Goal: Task Accomplishment & Management: Complete application form

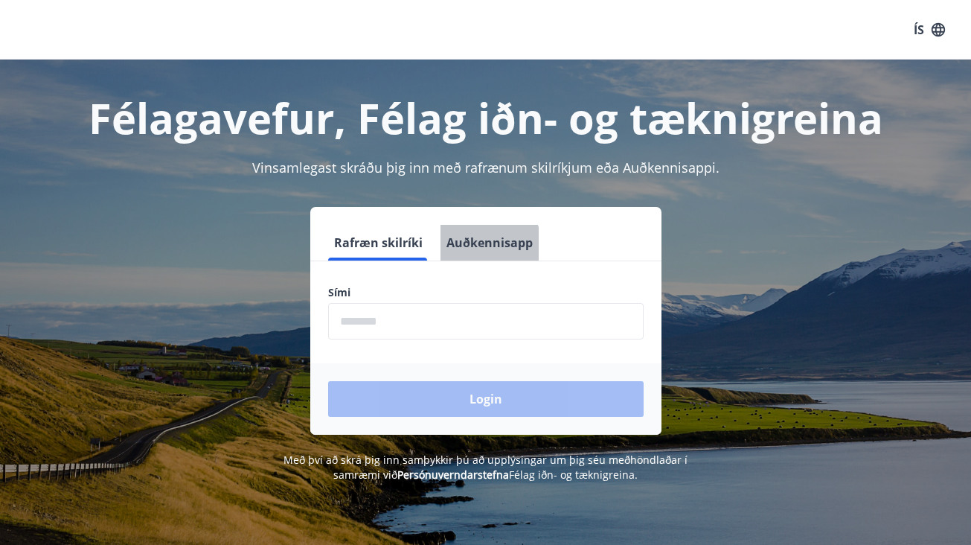
click at [481, 246] on button "Auðkennisapp" at bounding box center [489, 243] width 98 height 36
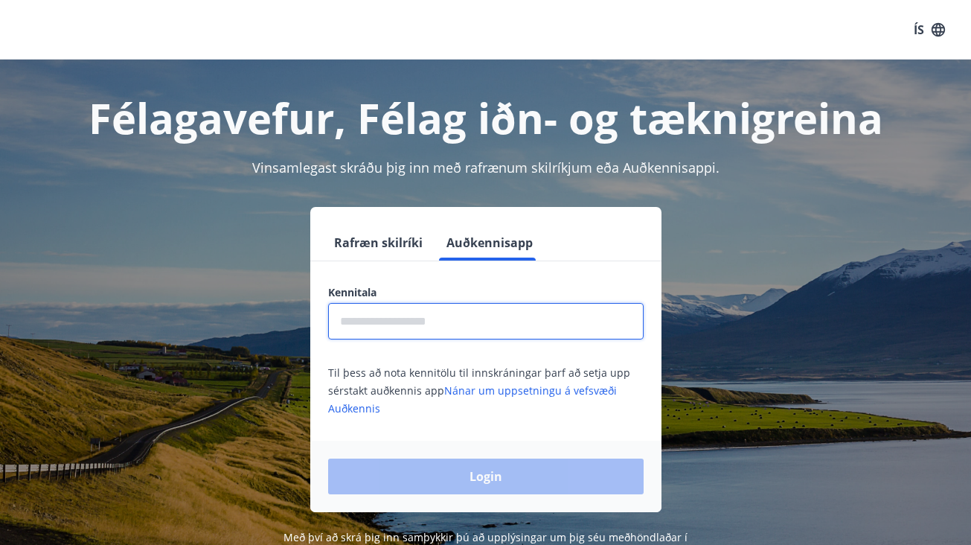
click at [414, 330] on input "text" at bounding box center [485, 321] width 315 height 36
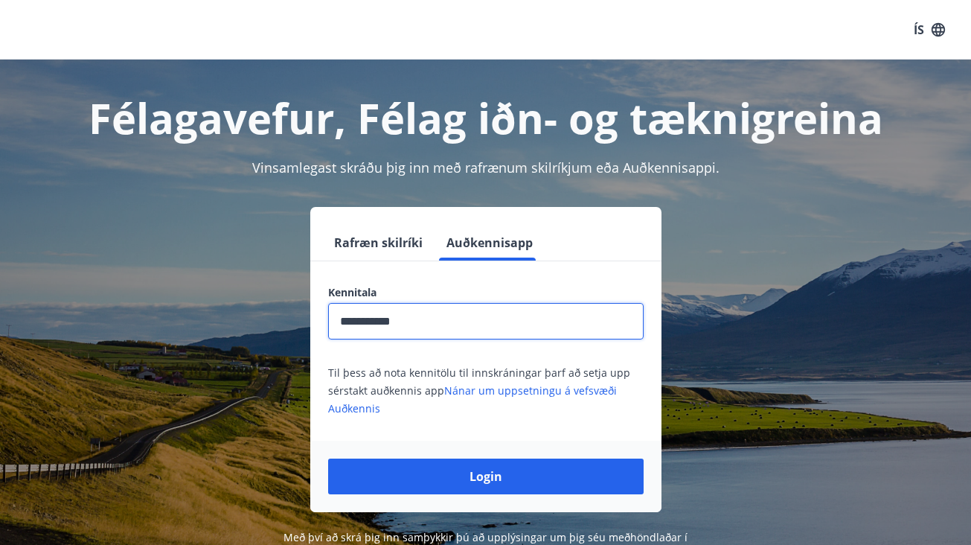
type input "**********"
click at [328, 458] on button "Login" at bounding box center [485, 476] width 315 height 36
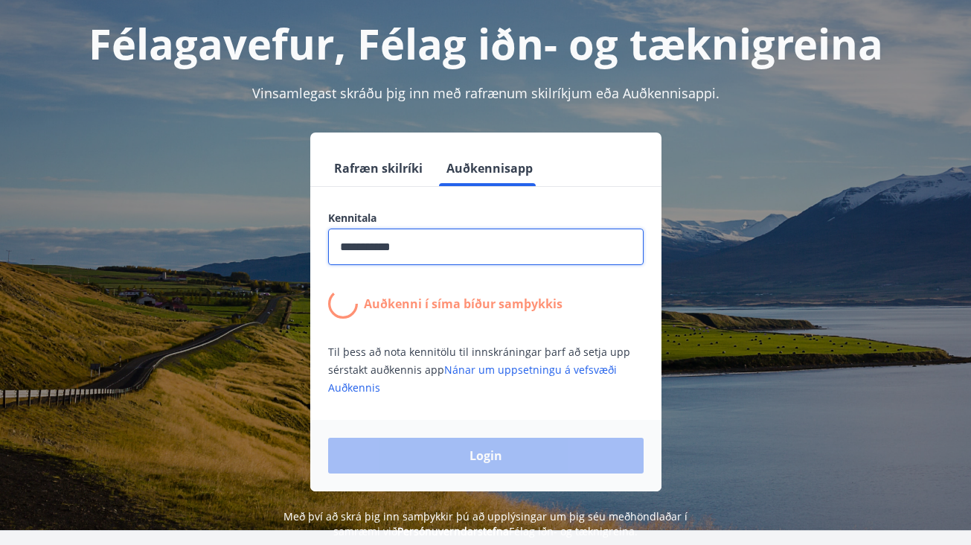
scroll to position [82, 0]
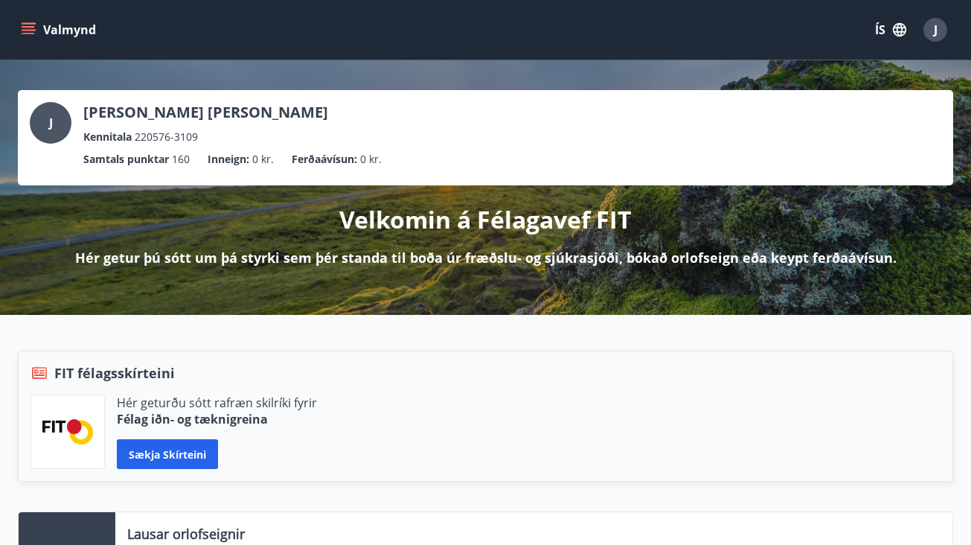
click at [939, 31] on div "J" at bounding box center [935, 30] width 24 height 24
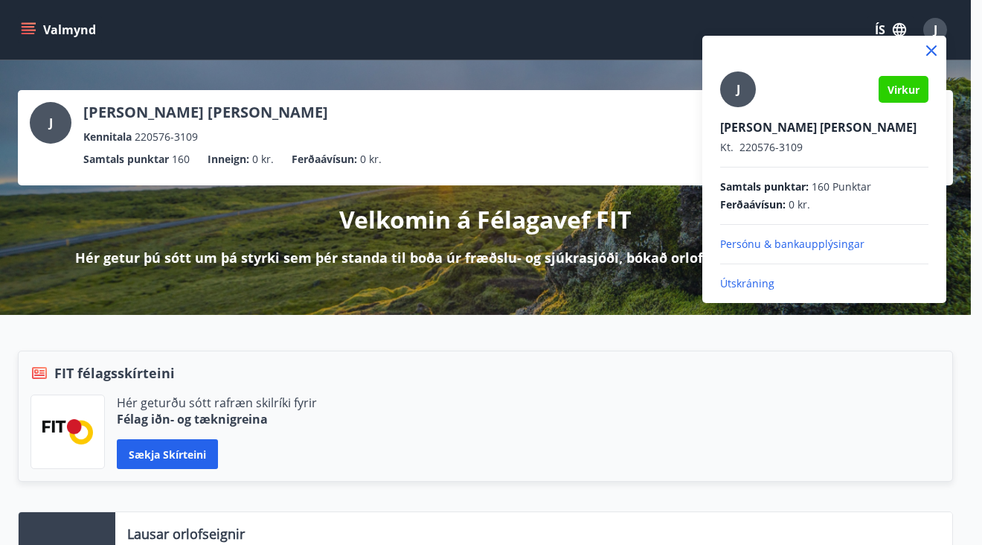
click at [32, 28] on div at bounding box center [491, 272] width 982 height 545
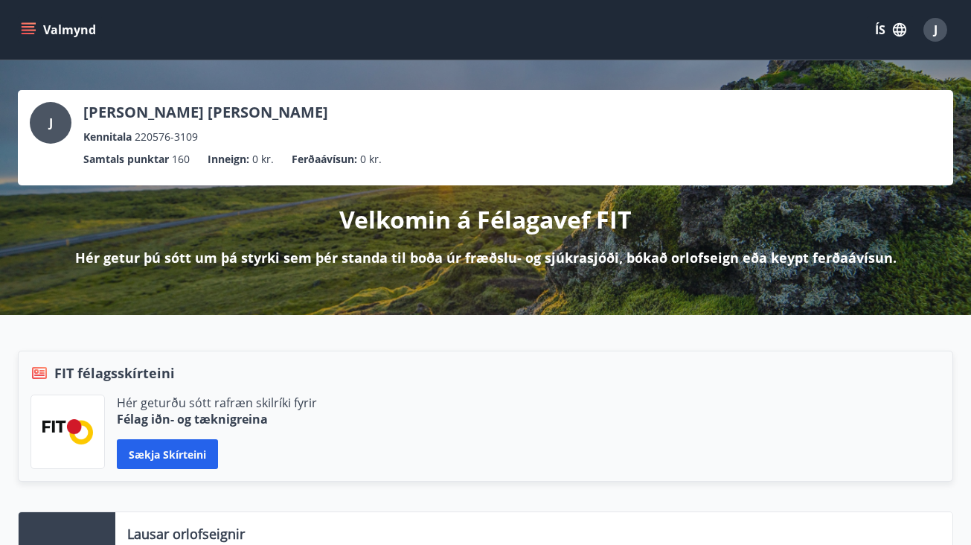
click at [26, 29] on icon "menu" at bounding box center [30, 29] width 16 height 1
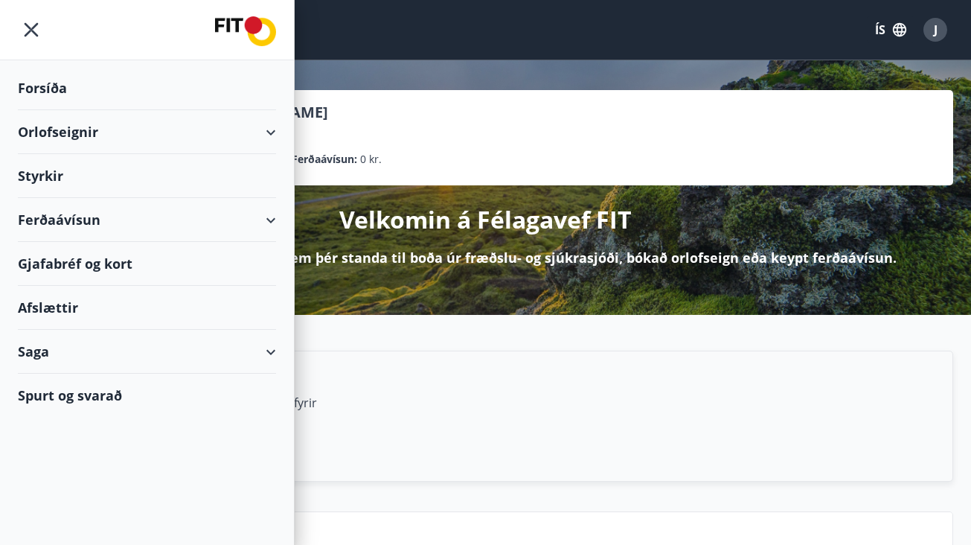
click at [47, 176] on div "Styrkir" at bounding box center [147, 176] width 258 height 44
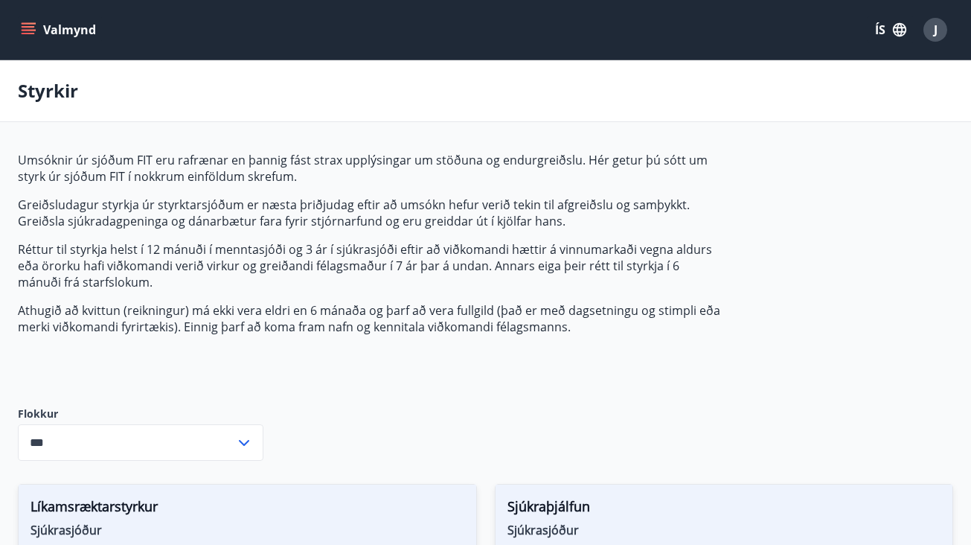
type input "***"
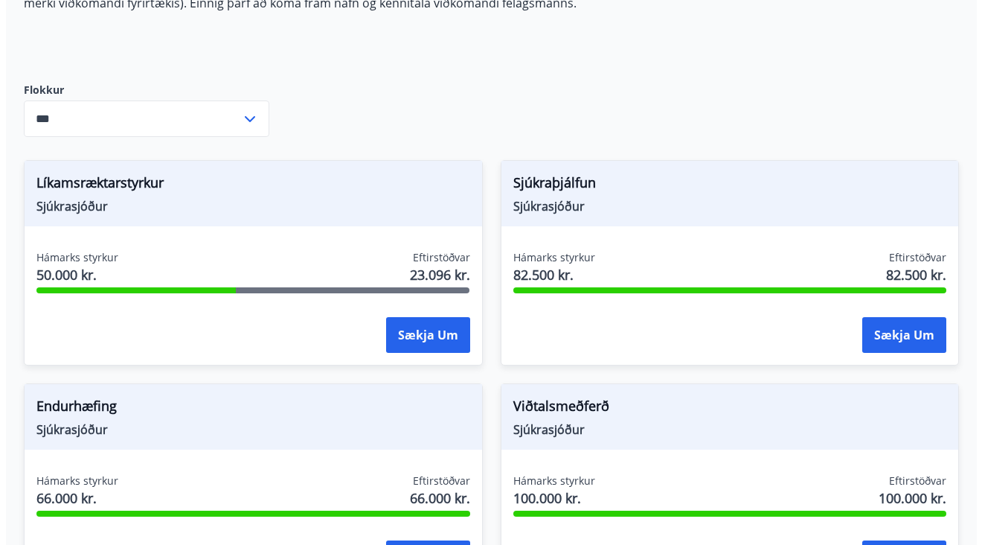
scroll to position [321, 0]
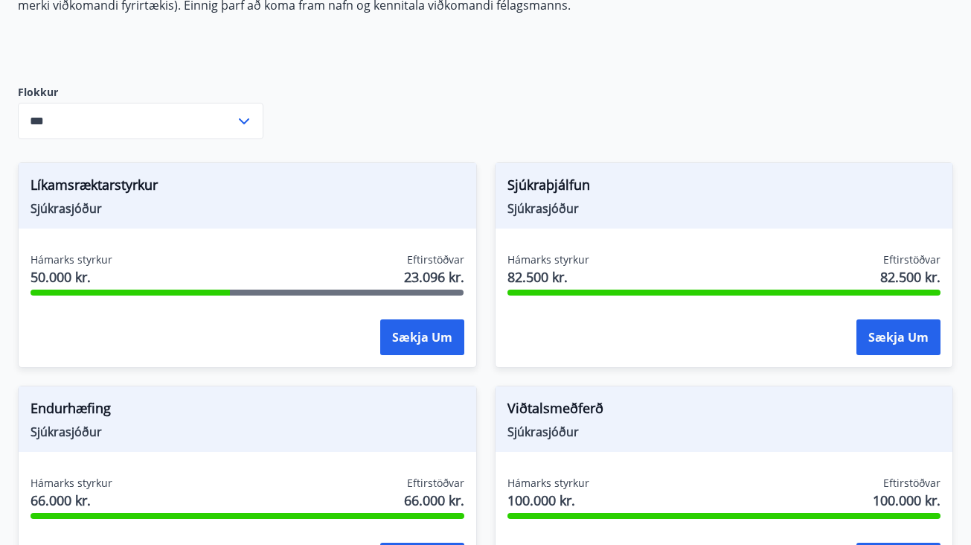
click at [72, 211] on span "Sjúkrasjóður" at bounding box center [248, 208] width 434 height 16
click at [401, 340] on button "Sækja um" at bounding box center [422, 337] width 84 height 36
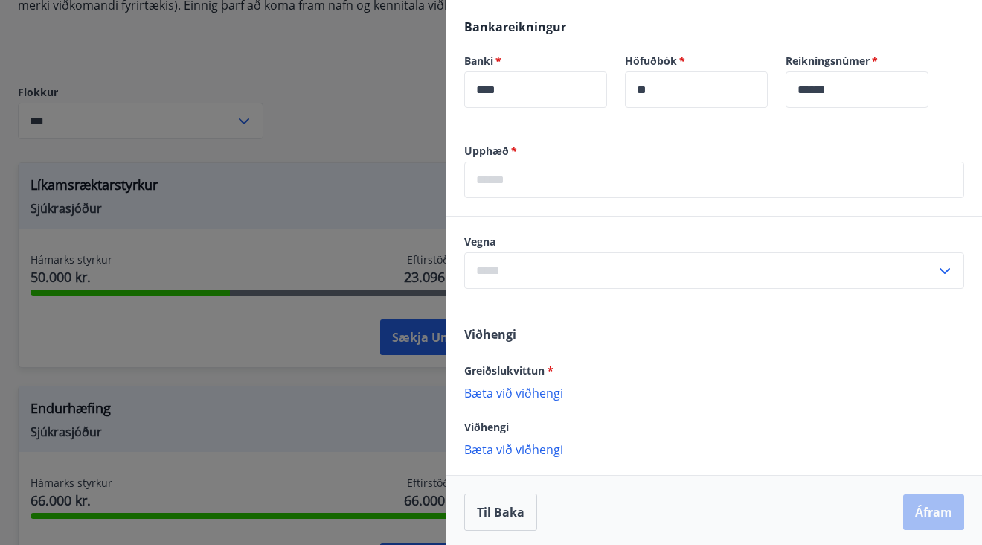
scroll to position [520, 0]
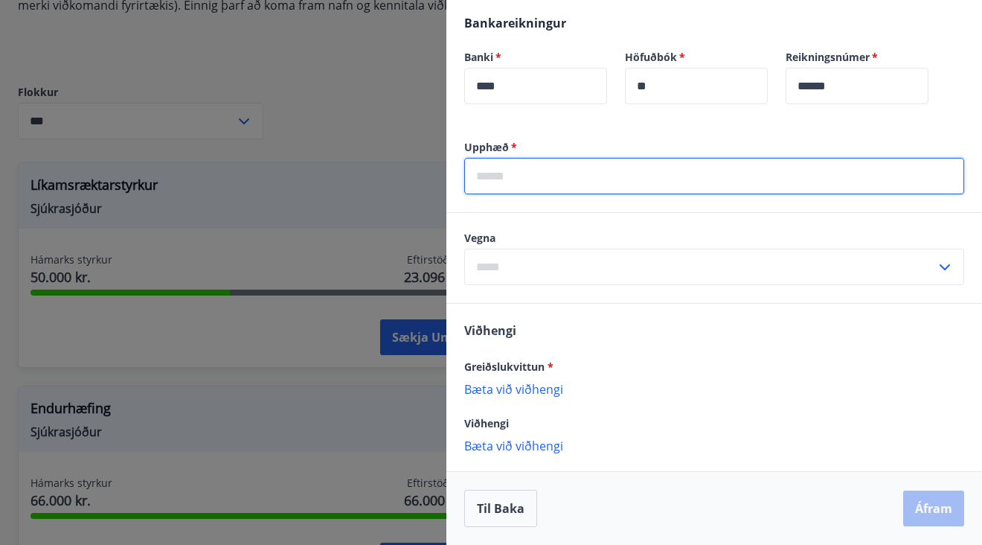
click at [579, 176] on input "text" at bounding box center [714, 176] width 500 height 36
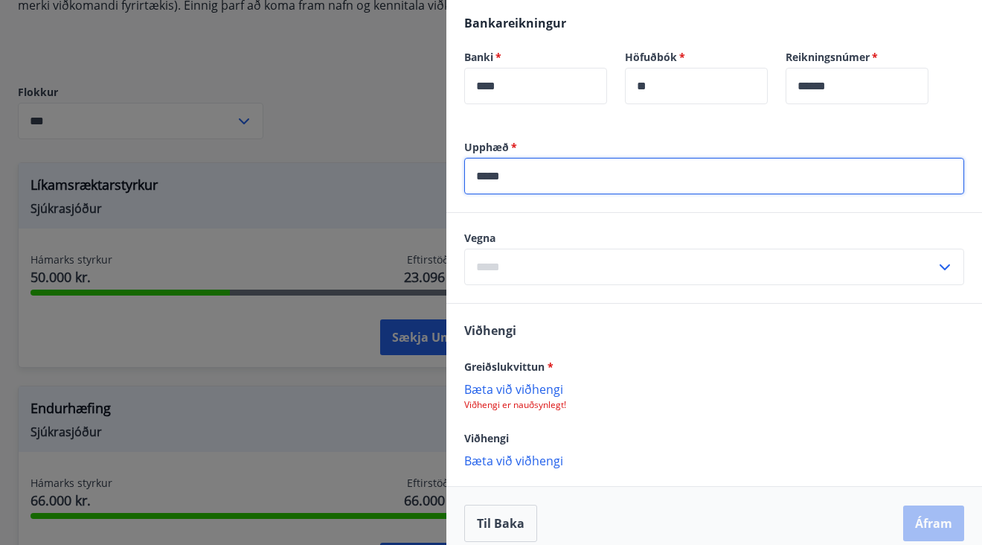
type input "*****"
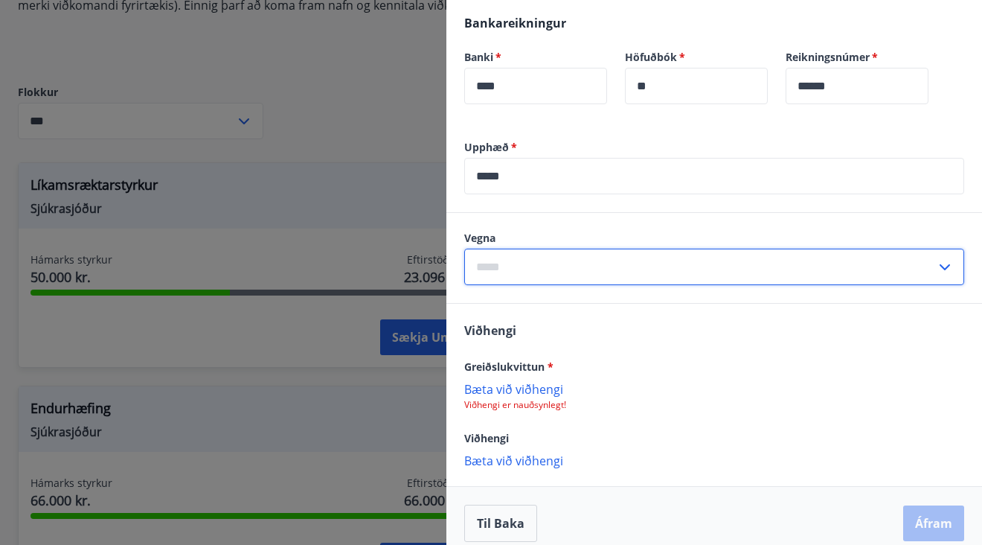
click at [574, 263] on input "text" at bounding box center [700, 266] width 472 height 36
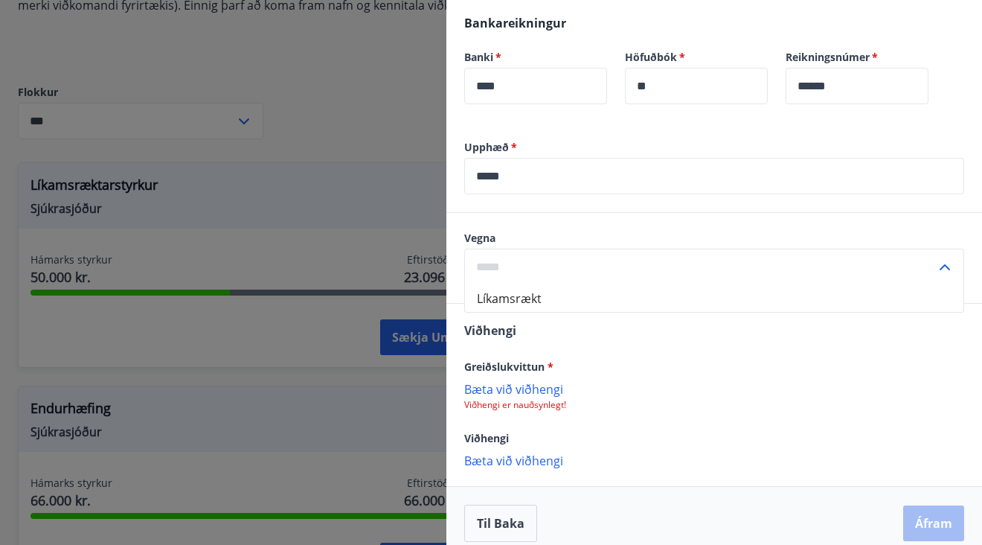
click at [539, 300] on li "Líkamsrækt" at bounding box center [714, 298] width 498 height 27
type input "**********"
click at [528, 391] on p "Bæta við viðhengi" at bounding box center [714, 388] width 500 height 15
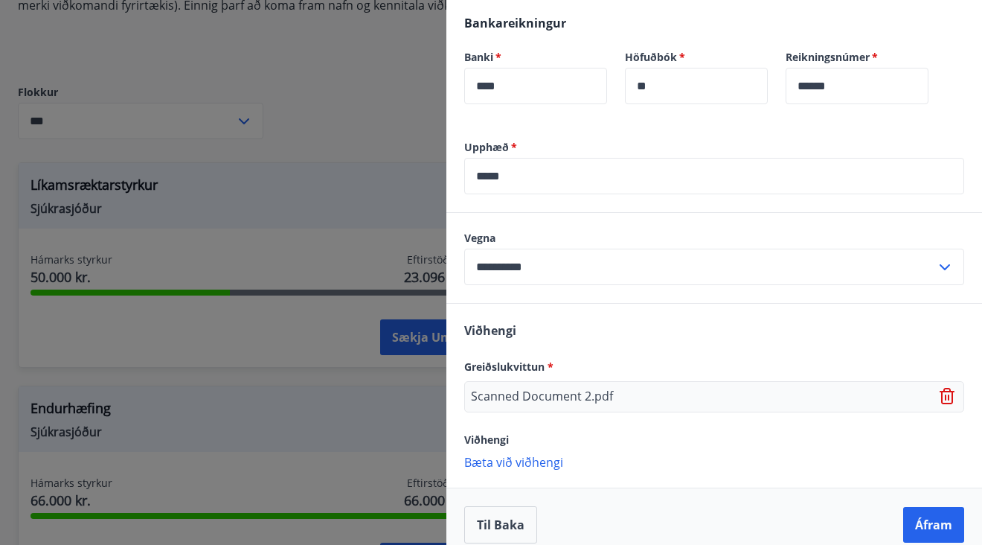
scroll to position [536, 0]
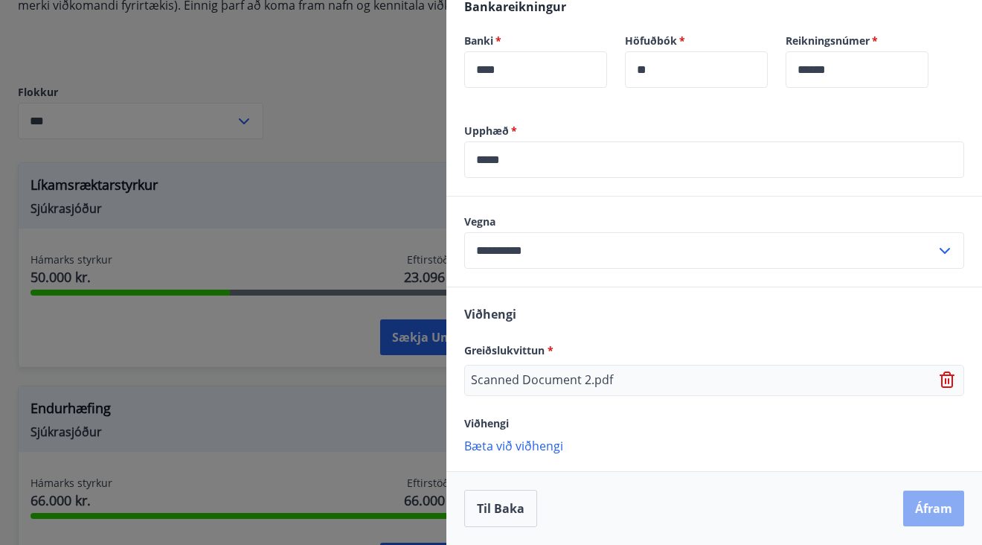
click at [923, 510] on button "Áfram" at bounding box center [933, 508] width 61 height 36
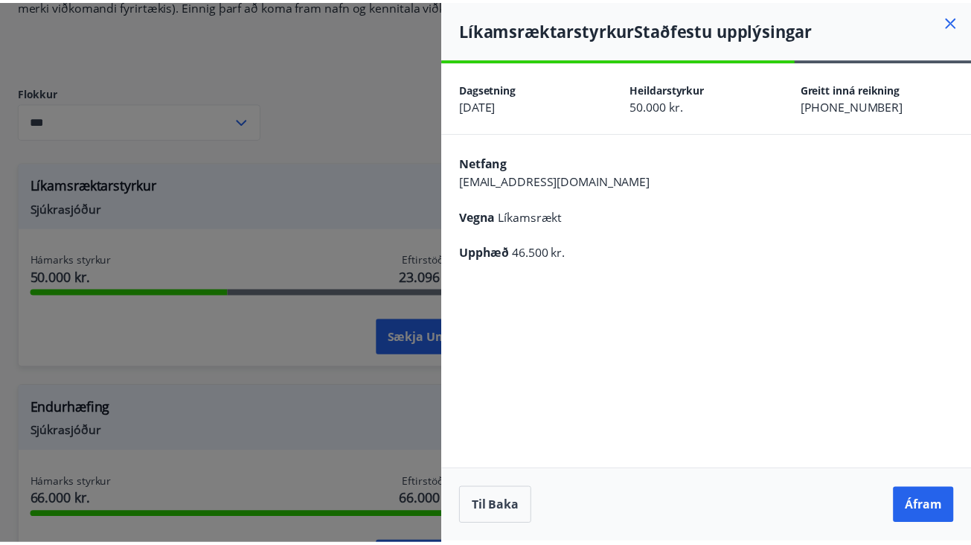
scroll to position [0, 0]
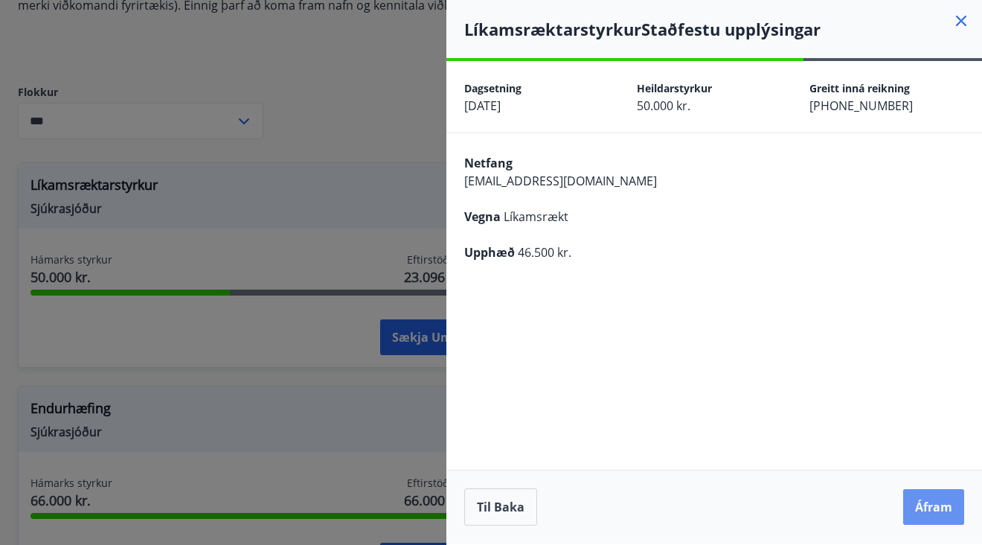
click at [923, 510] on button "Áfram" at bounding box center [933, 507] width 61 height 36
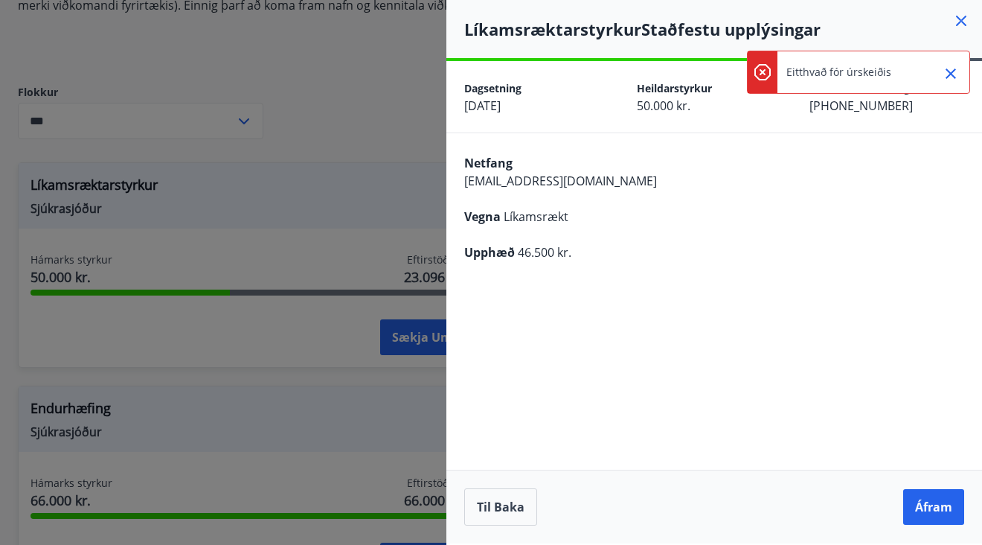
click at [954, 74] on icon "Close" at bounding box center [951, 74] width 18 height 18
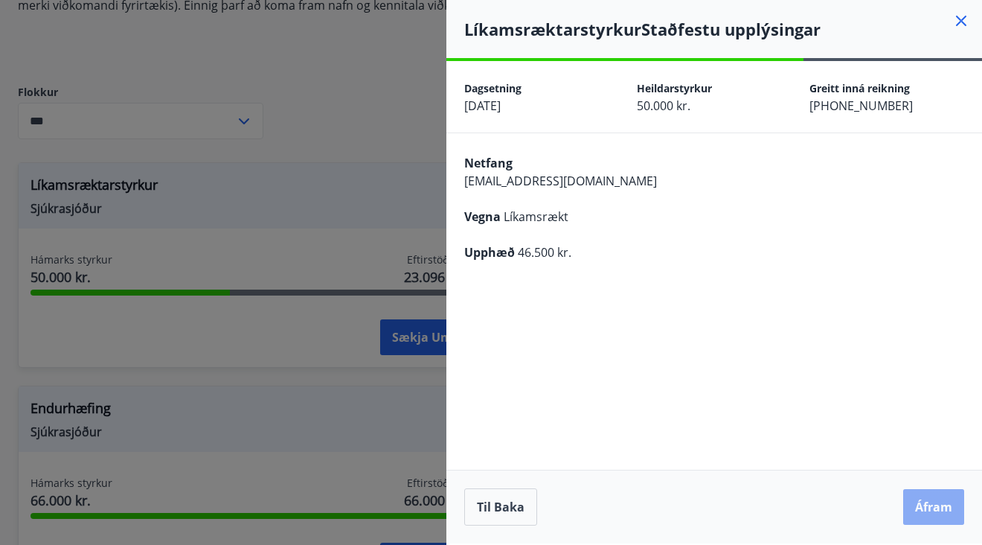
click at [927, 507] on button "Áfram" at bounding box center [933, 507] width 61 height 36
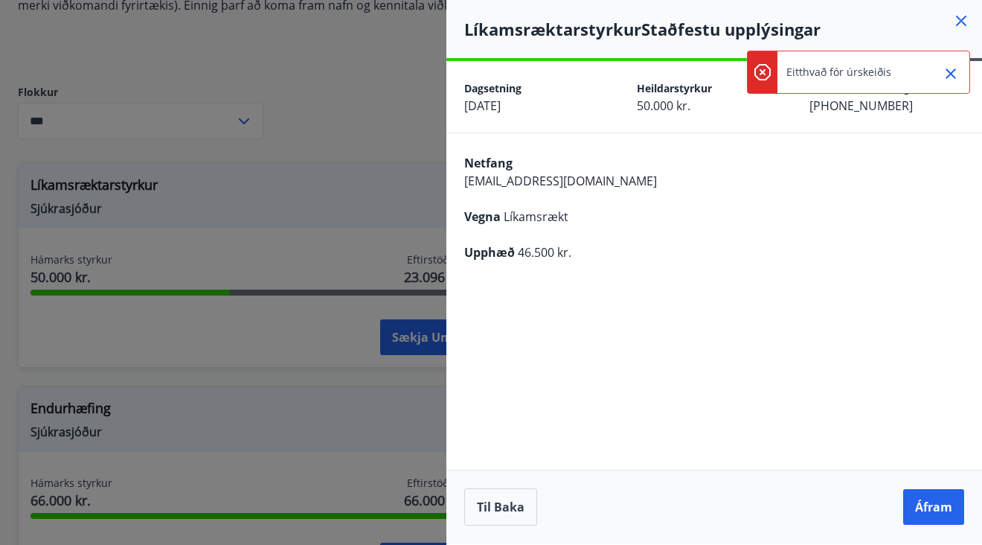
click at [954, 68] on icon "Close" at bounding box center [951, 74] width 18 height 18
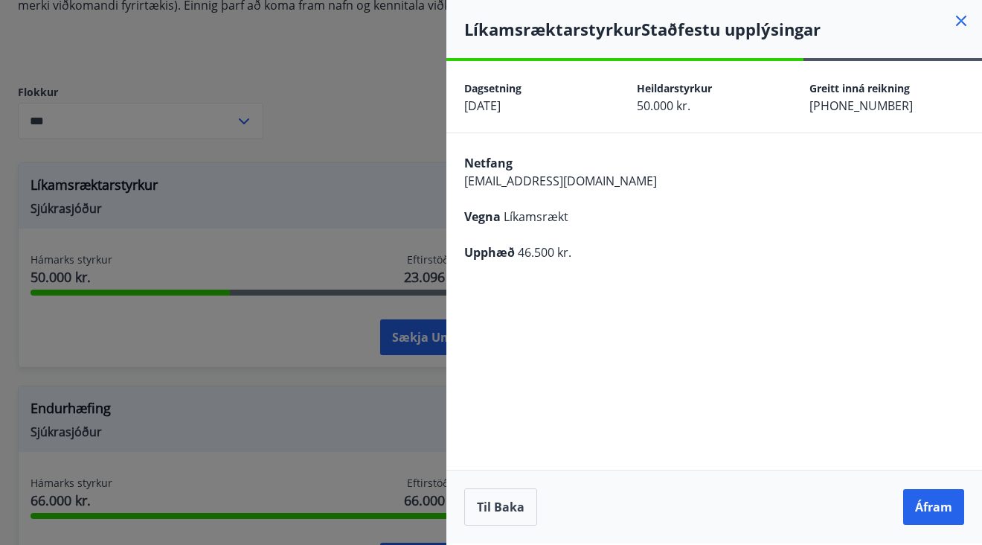
click at [963, 25] on icon at bounding box center [961, 21] width 18 height 18
